Goal: Navigation & Orientation: Find specific page/section

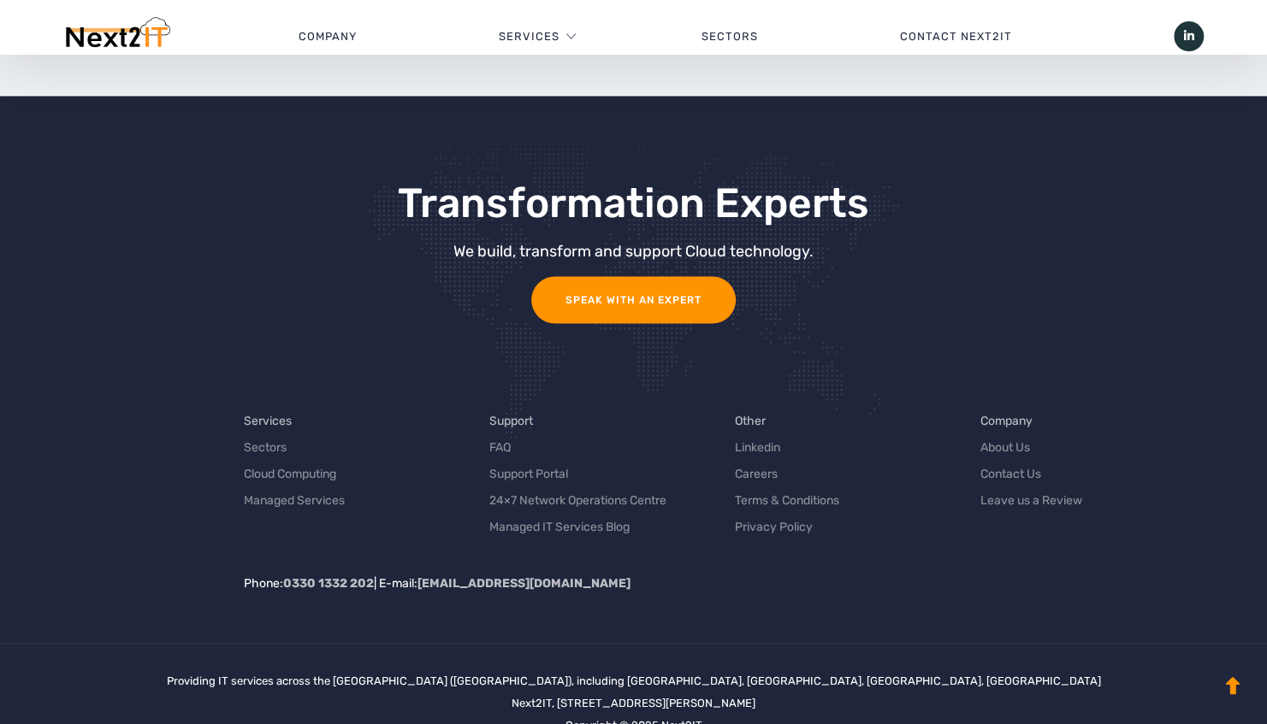
scroll to position [5549, 0]
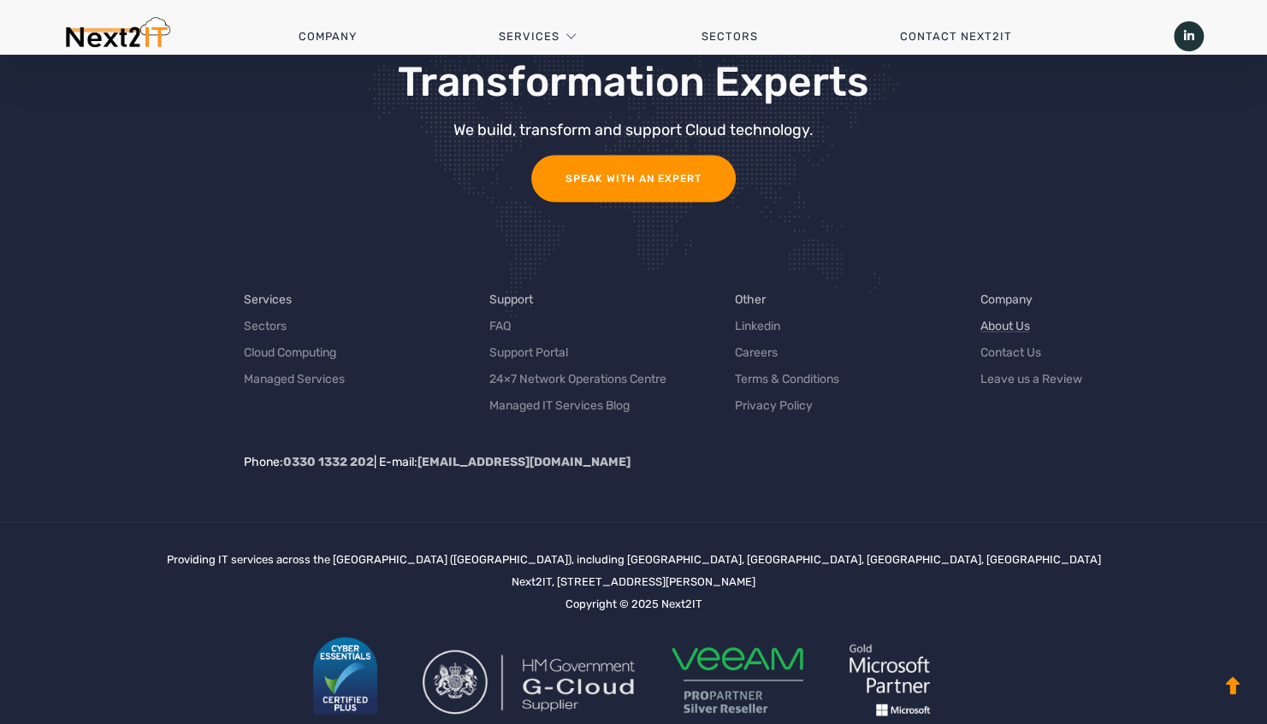
click at [1003, 316] on link "About Us" at bounding box center [1005, 325] width 50 height 18
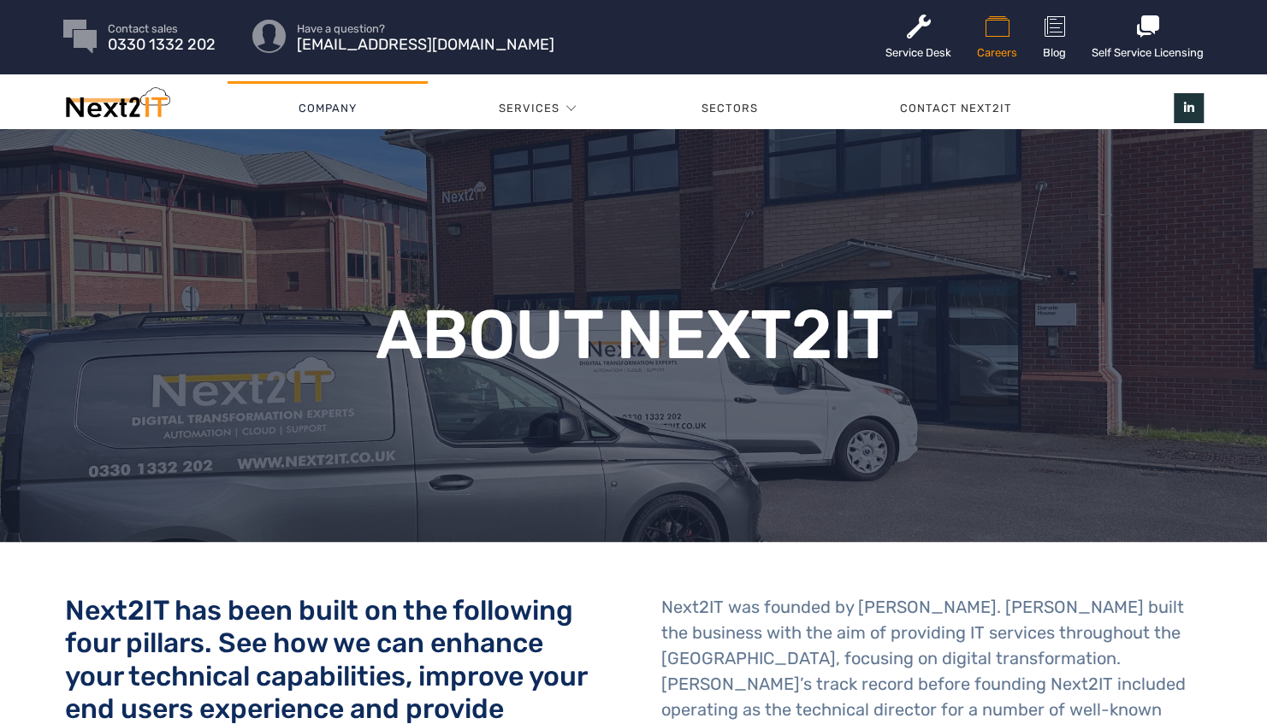
click at [1006, 42] on link "Careers" at bounding box center [997, 37] width 40 height 74
